Goal: Task Accomplishment & Management: Complete application form

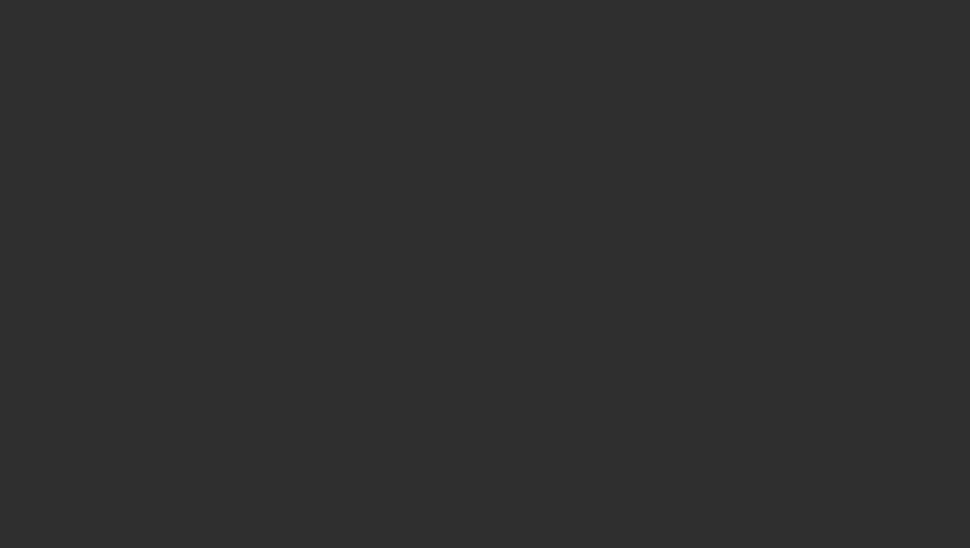
click at [205, 85] on div at bounding box center [485, 274] width 970 height 548
